Goal: Task Accomplishment & Management: Manage account settings

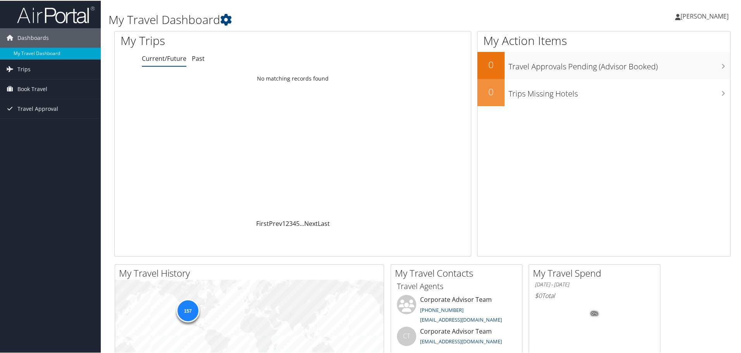
click at [675, 15] on icon at bounding box center [677, 16] width 5 height 6
click at [661, 42] on link "My Settings" at bounding box center [683, 42] width 86 height 13
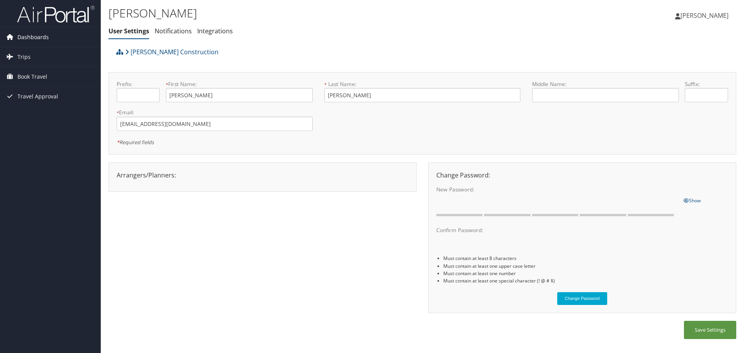
click at [38, 38] on span "Dashboards" at bounding box center [32, 37] width 31 height 19
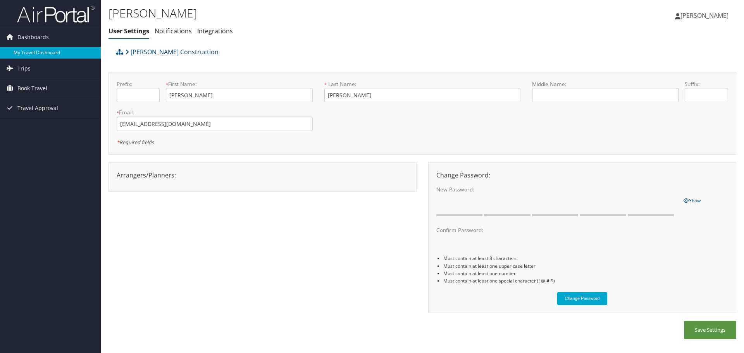
click at [43, 55] on link "My Travel Dashboard" at bounding box center [50, 53] width 101 height 12
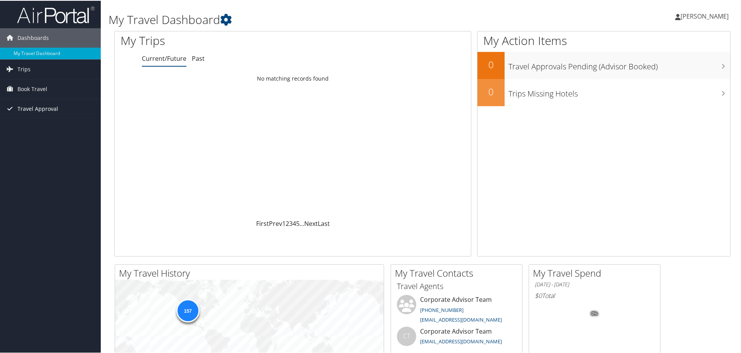
click at [35, 106] on span "Travel Approval" at bounding box center [37, 107] width 41 height 19
click at [54, 122] on link "Pending Trip Approvals" at bounding box center [50, 124] width 101 height 12
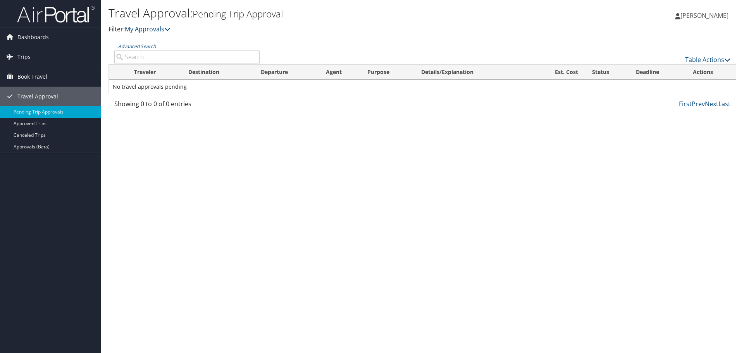
click at [696, 19] on span "[PERSON_NAME]" at bounding box center [704, 15] width 48 height 9
click at [659, 122] on link "Sign Out" at bounding box center [685, 126] width 86 height 13
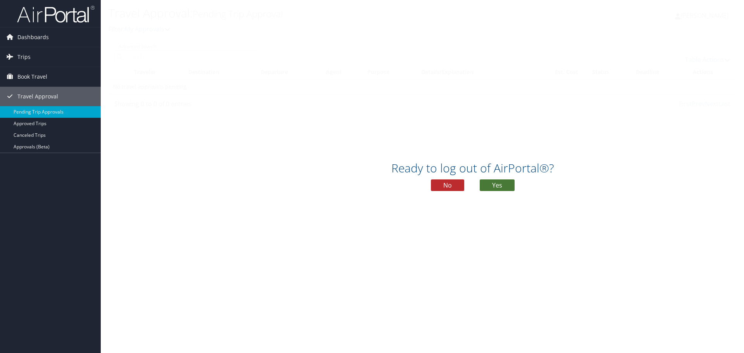
click at [502, 188] on button "Yes" at bounding box center [497, 185] width 35 height 12
